Goal: Task Accomplishment & Management: Use online tool/utility

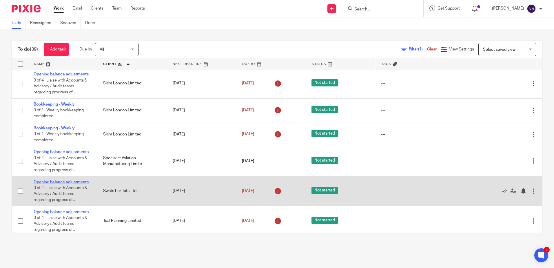
scroll to position [898, 0]
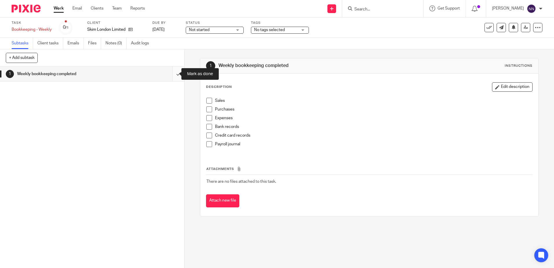
click at [173, 74] on input "submit" at bounding box center [92, 74] width 184 height 14
click at [172, 75] on input "submit" at bounding box center [92, 74] width 184 height 14
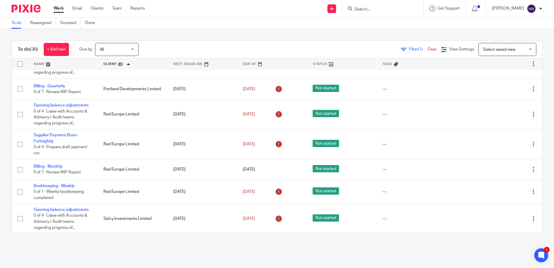
scroll to position [608, 0]
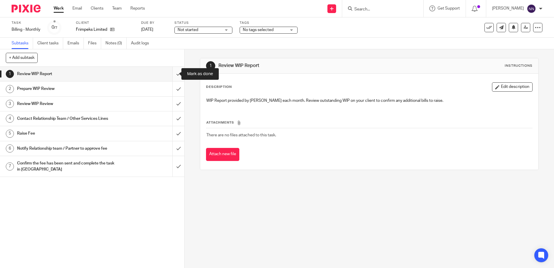
click at [176, 73] on input "submit" at bounding box center [92, 74] width 184 height 14
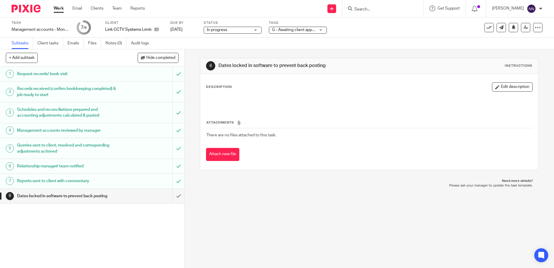
click at [323, 30] on div "G - Awaiting client approval" at bounding box center [298, 30] width 58 height 7
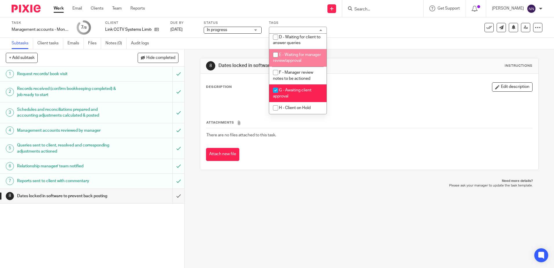
scroll to position [61, 0]
click at [278, 89] on input "checkbox" at bounding box center [275, 90] width 11 height 11
checkbox input "false"
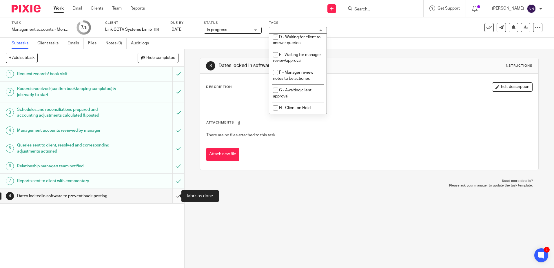
click at [175, 198] on input "submit" at bounding box center [92, 196] width 184 height 14
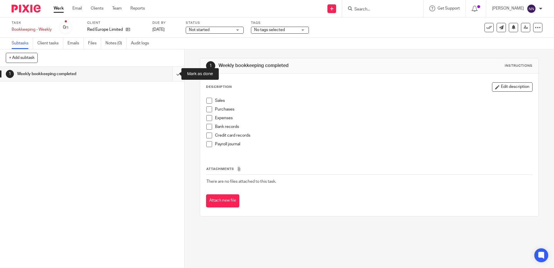
click at [173, 76] on input "submit" at bounding box center [92, 74] width 184 height 14
